Goal: Navigation & Orientation: Find specific page/section

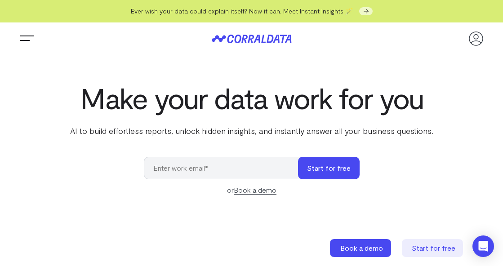
click at [230, 172] on input "email" at bounding box center [225, 168] width 163 height 22
click at [490, 28] on div "Platform AI Reporting Use AI to effortlessly answer any business questions from…" at bounding box center [251, 38] width 503 height 32
click at [481, 34] on icon at bounding box center [476, 39] width 18 height 18
